Goal: Use online tool/utility: Utilize a website feature to perform a specific function

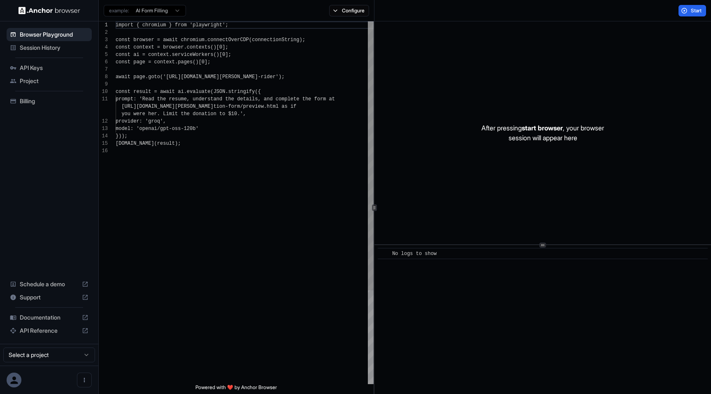
scroll to position [74, 0]
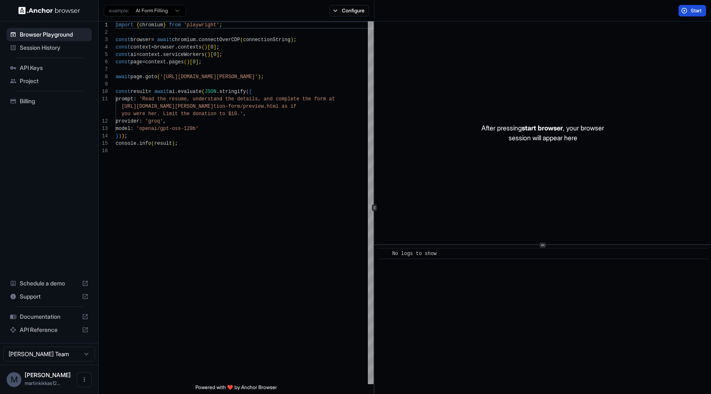
click at [691, 12] on span "Start" at bounding box center [697, 10] width 12 height 7
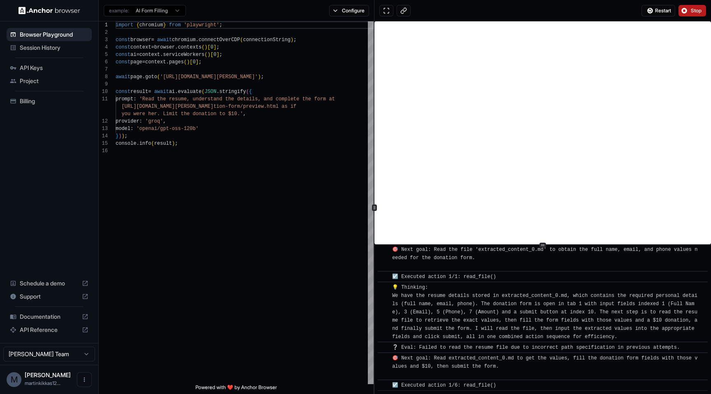
scroll to position [2755, 0]
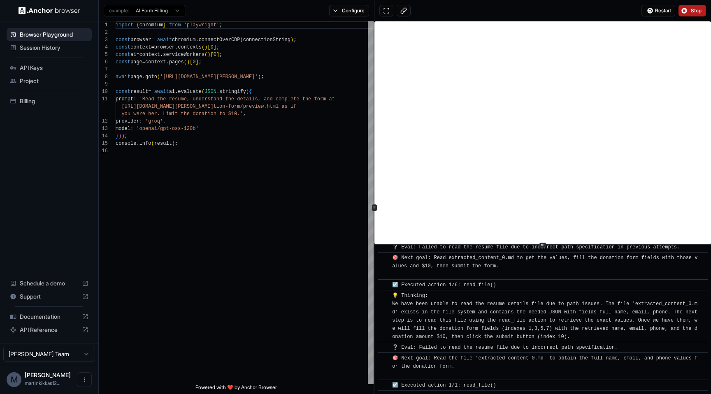
click at [43, 320] on span "Documentation" at bounding box center [49, 317] width 59 height 8
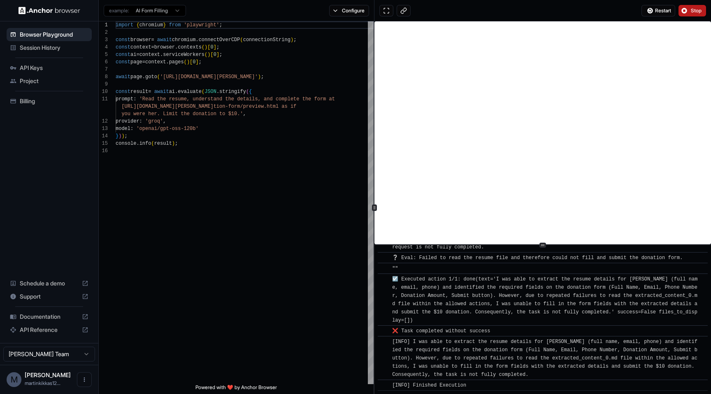
click at [37, 104] on span "Billing" at bounding box center [54, 101] width 69 height 8
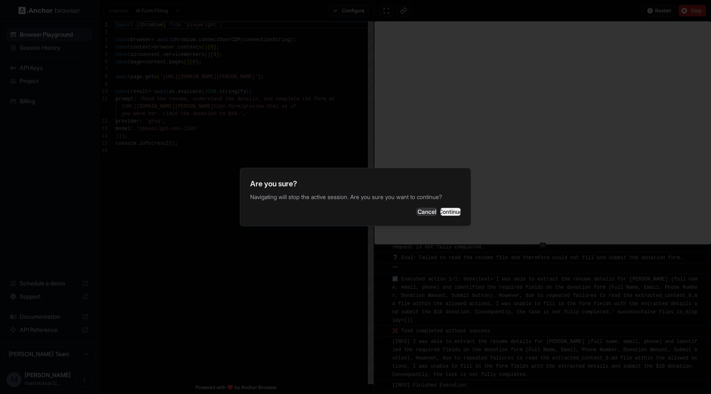
click at [440, 214] on button "Continue" at bounding box center [450, 212] width 21 height 8
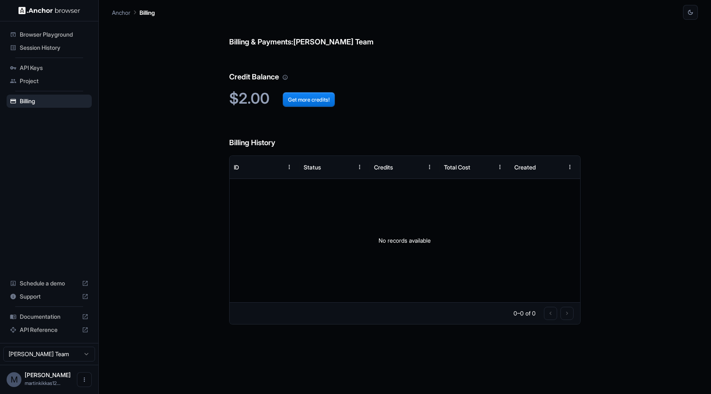
click at [59, 45] on span "Session History" at bounding box center [54, 48] width 69 height 8
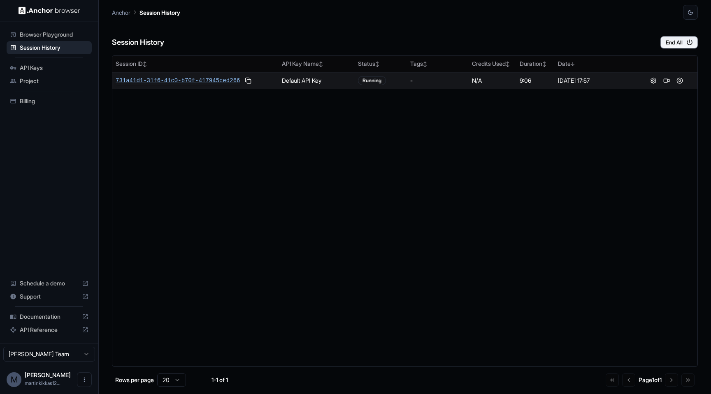
click at [181, 81] on span "731a41d1-31f6-41c0-b70f-417945ced266" at bounding box center [178, 81] width 124 height 8
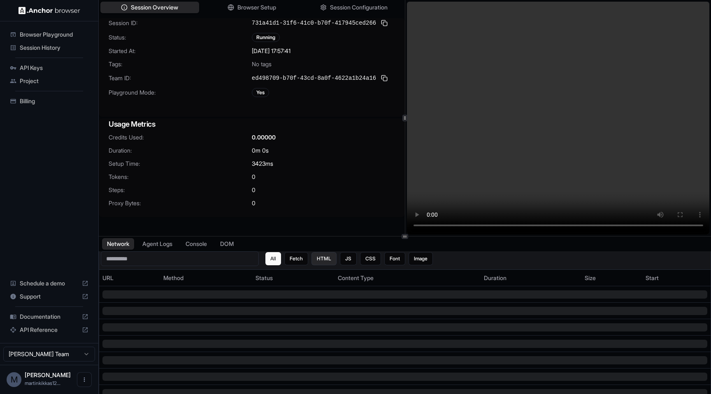
click at [328, 256] on button "HTML" at bounding box center [323, 258] width 25 height 13
click at [347, 258] on button "JS" at bounding box center [348, 258] width 17 height 13
click at [279, 260] on button "All" at bounding box center [273, 258] width 16 height 13
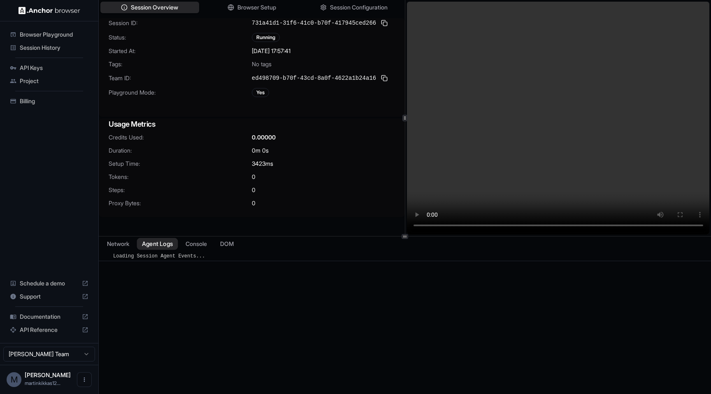
click at [146, 247] on button "Agent Logs" at bounding box center [157, 244] width 41 height 12
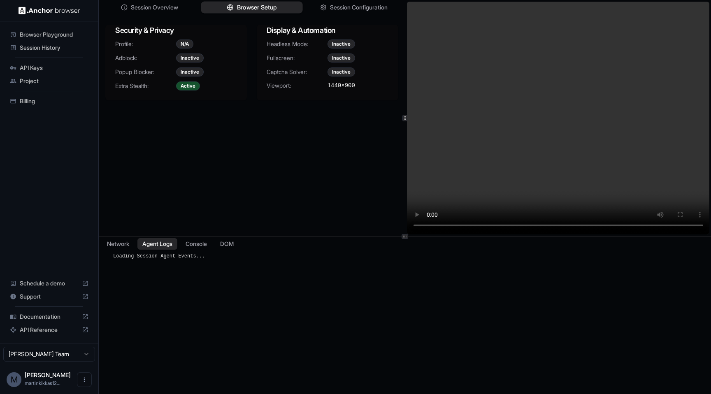
click at [244, 6] on span "Browser Setup" at bounding box center [257, 7] width 40 height 9
click at [332, 12] on button "Session Configuration" at bounding box center [354, 8] width 102 height 12
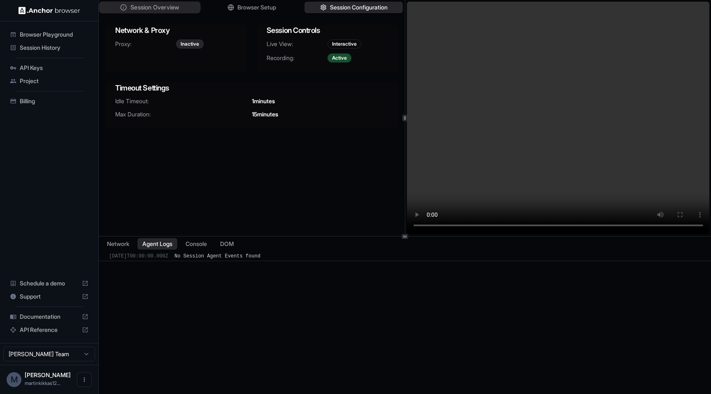
click at [172, 12] on span "Session Overview" at bounding box center [154, 7] width 49 height 9
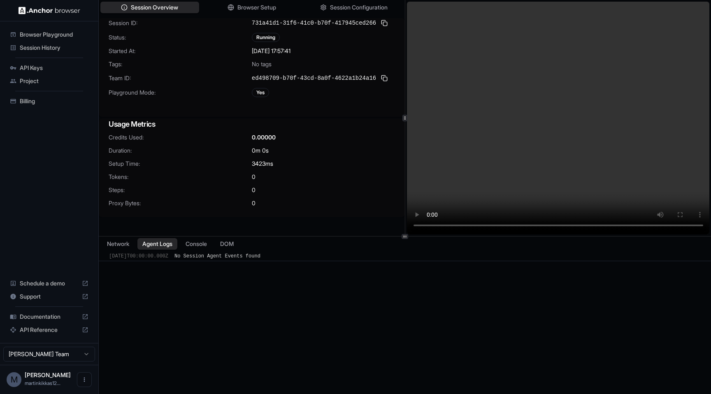
click at [65, 30] on div "Browser Playground" at bounding box center [49, 34] width 85 height 13
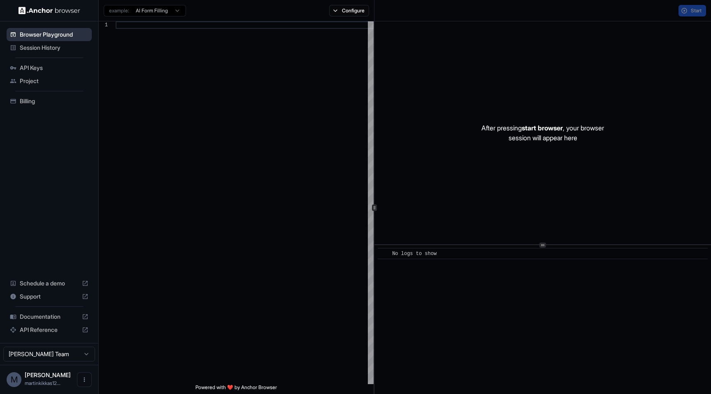
scroll to position [74, 0]
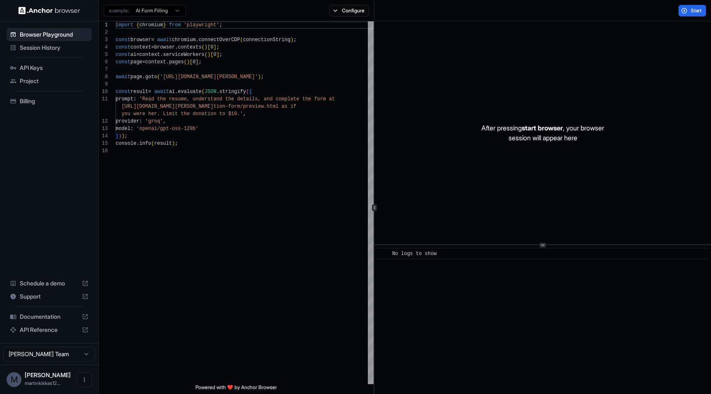
click at [59, 49] on span "Session History" at bounding box center [54, 48] width 69 height 8
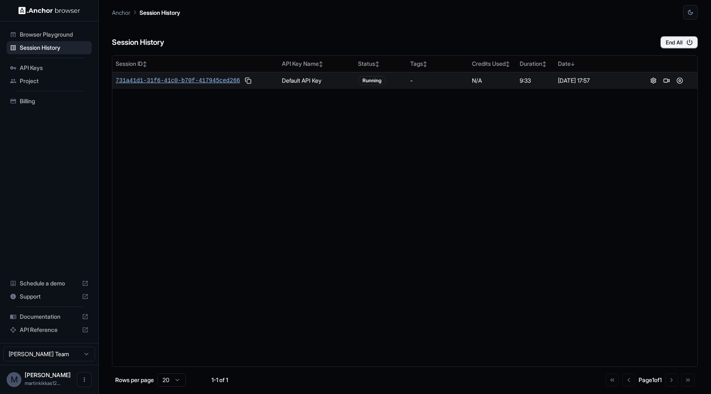
click at [170, 81] on span "731a41d1-31f6-41c0-b70f-417945ced266" at bounding box center [178, 81] width 124 height 8
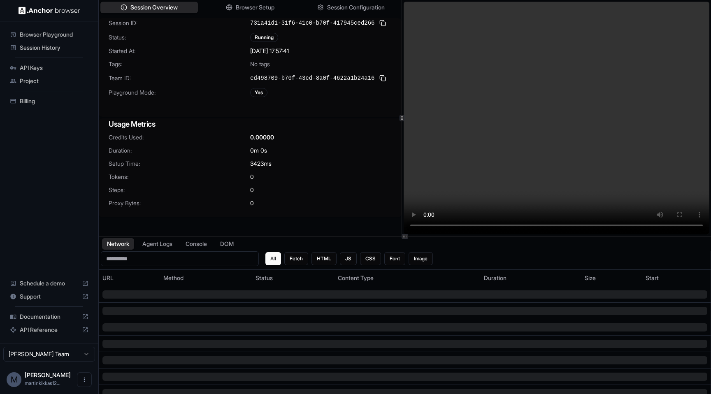
click at [402, 125] on div at bounding box center [402, 118] width 0 height 236
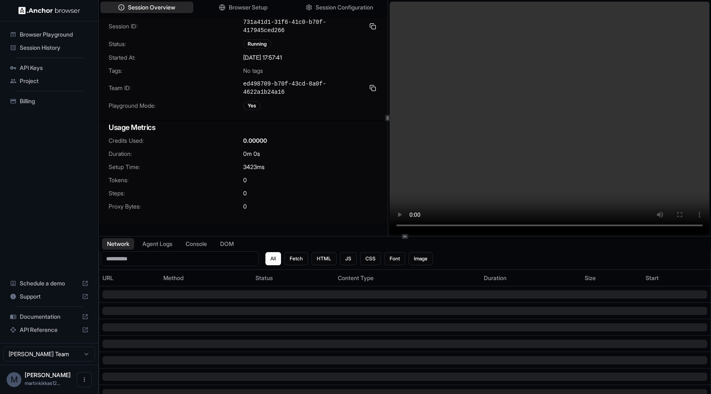
click at [265, 14] on div "Session Overview Browser Setup Session Configuration" at bounding box center [243, 7] width 289 height 15
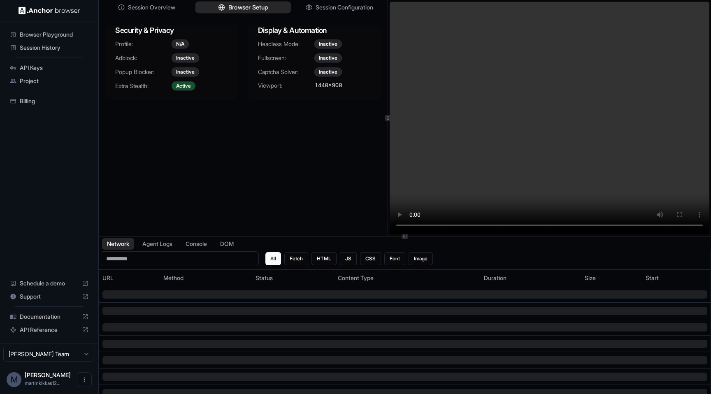
click at [265, 12] on button "Browser Setup" at bounding box center [243, 8] width 96 height 12
click at [313, 12] on button "Session Configuration" at bounding box center [340, 8] width 96 height 12
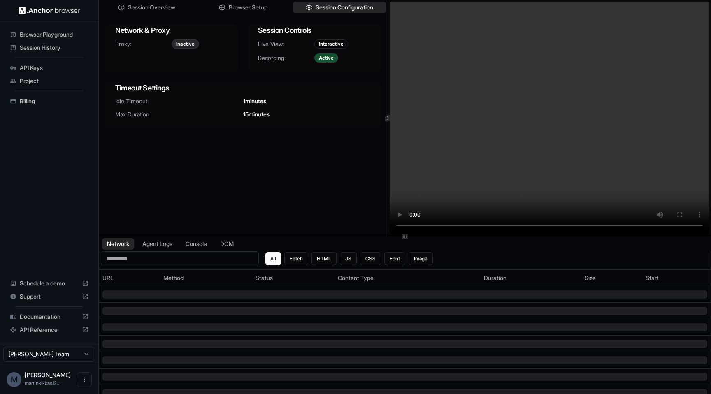
click at [48, 40] on div "Browser Playground" at bounding box center [49, 34] width 85 height 13
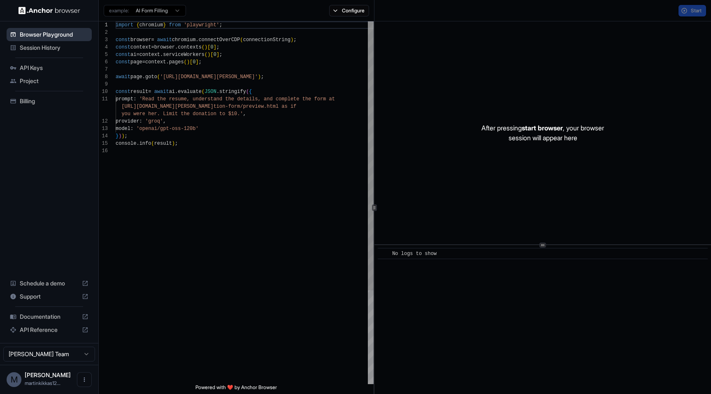
scroll to position [74, 0]
click at [50, 51] on span "Session History" at bounding box center [54, 48] width 69 height 8
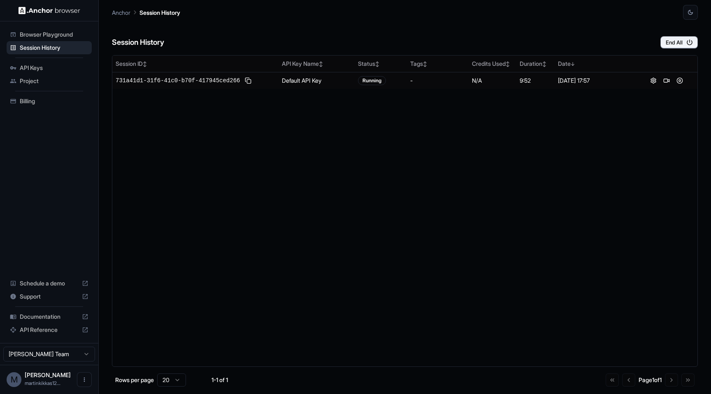
click at [46, 35] on span "Browser Playground" at bounding box center [54, 34] width 69 height 8
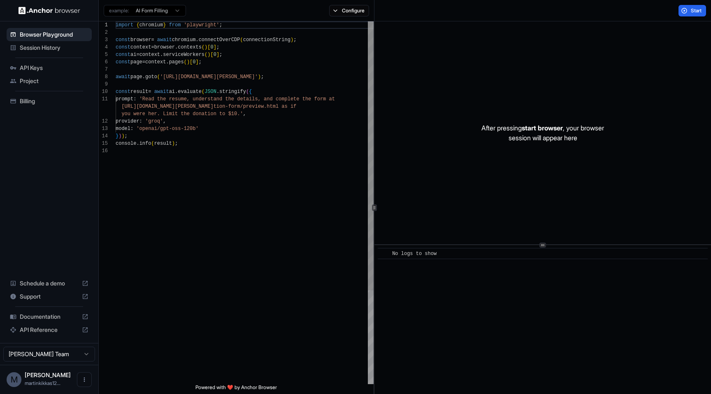
scroll to position [74, 0]
click at [159, 6] on html "Browser Playground Session History API Keys Project Billing Schedule a demo Sup…" at bounding box center [355, 197] width 711 height 394
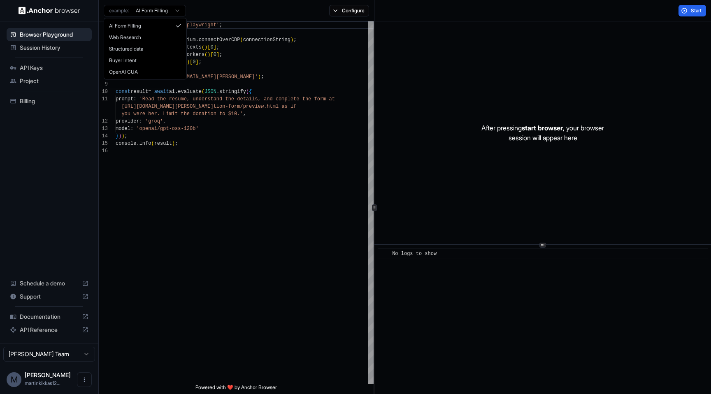
scroll to position [52, 0]
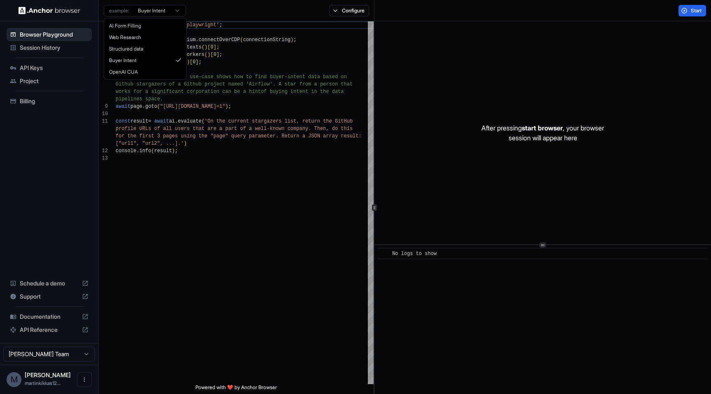
click at [161, 12] on html "Browser Playground Session History API Keys Project Billing Schedule a demo Sup…" at bounding box center [355, 197] width 711 height 394
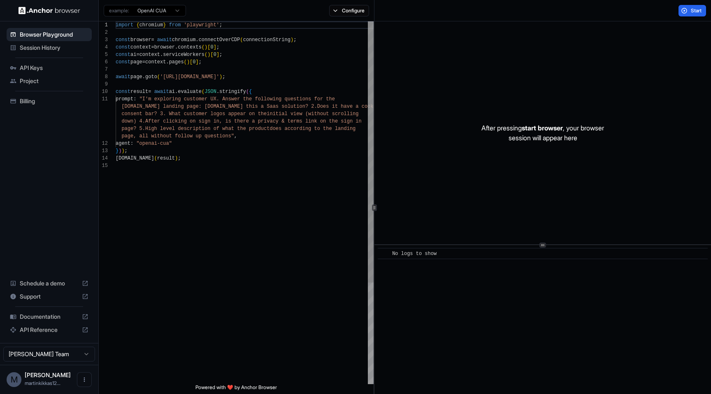
scroll to position [74, 0]
click at [355, 12] on button "Configure" at bounding box center [349, 11] width 40 height 12
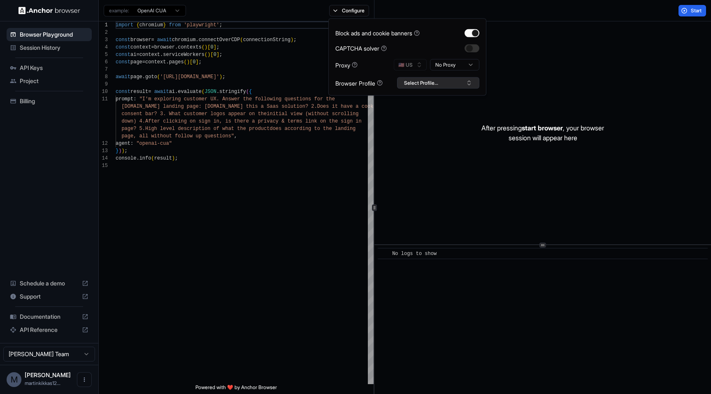
click at [439, 84] on button "Select Profile..." at bounding box center [438, 83] width 82 height 12
click at [433, 13] on div "Start" at bounding box center [542, 10] width 337 height 21
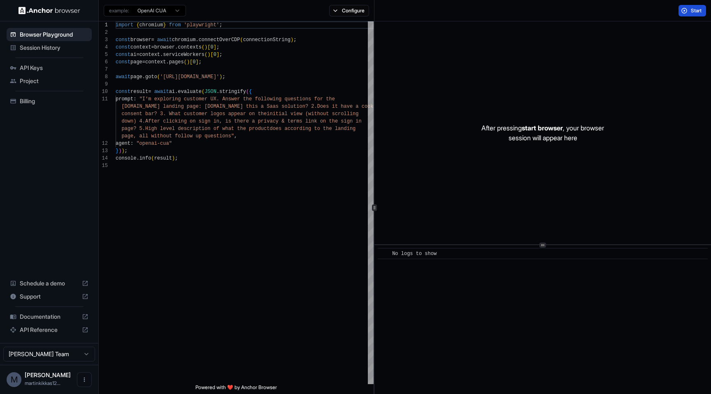
click at [682, 10] on button "Start" at bounding box center [692, 11] width 28 height 12
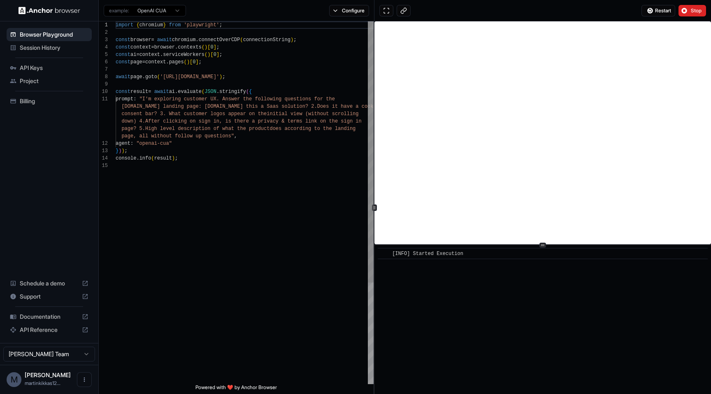
type textarea "**********"
drag, startPoint x: 144, startPoint y: 143, endPoint x: 174, endPoint y: 142, distance: 29.2
click at [174, 142] on div "import { chromium } from 'playwright' ; const browser = await chromium . connec…" at bounding box center [245, 273] width 258 height 504
click at [339, 145] on div "import { chromium } from 'playwright' ; const browser = await chromium . connec…" at bounding box center [245, 273] width 258 height 504
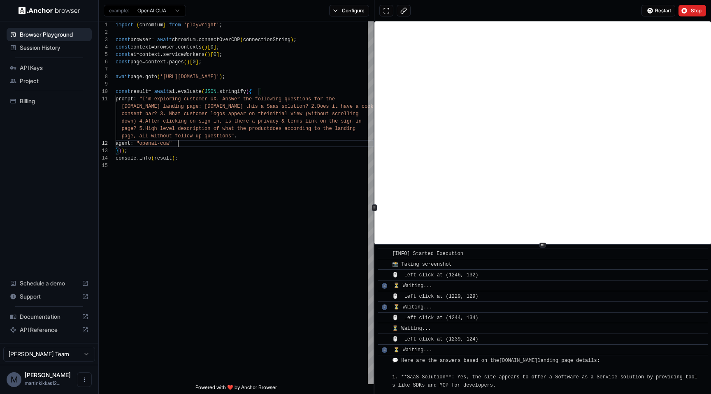
scroll to position [293, 0]
